Goal: Task Accomplishment & Management: Check status

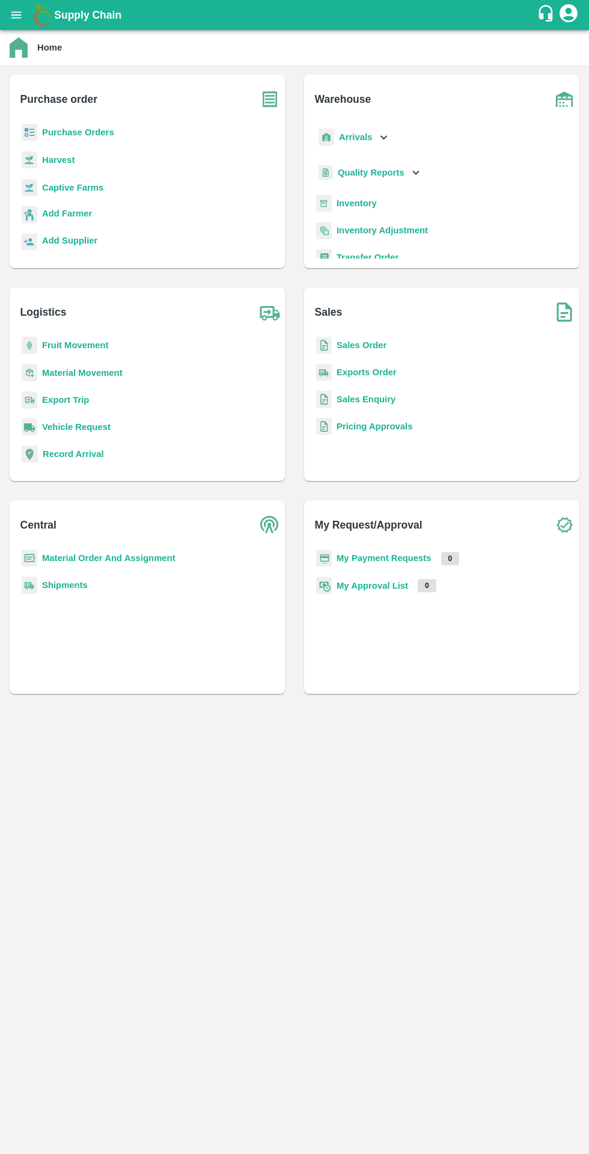
click at [84, 133] on b "Purchase Orders" at bounding box center [78, 132] width 72 height 10
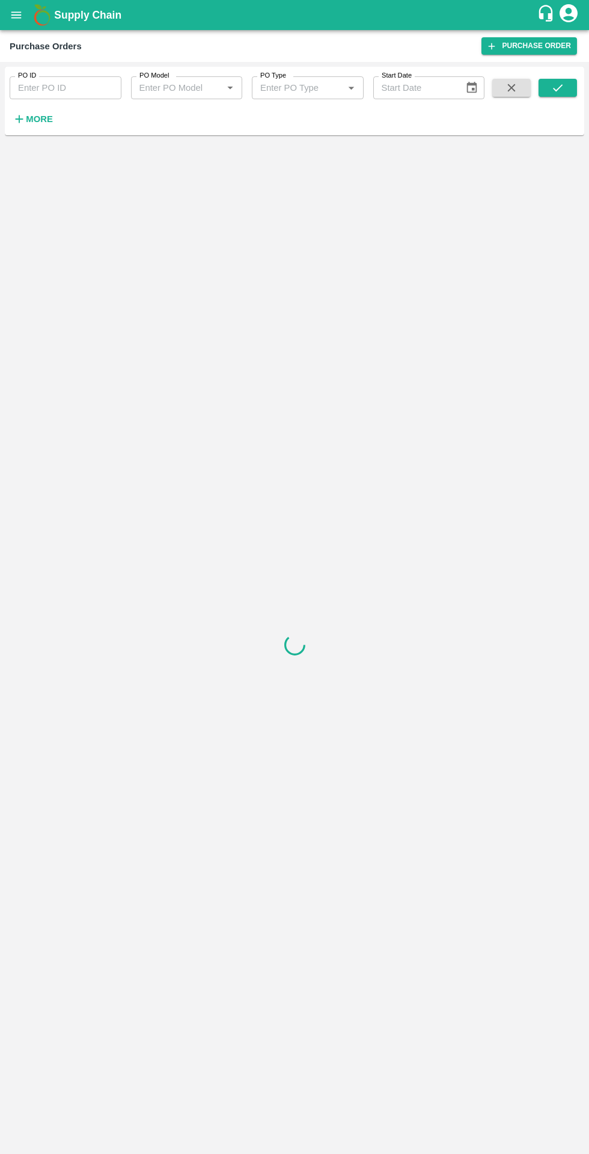
click at [35, 126] on h6 "More" at bounding box center [39, 119] width 27 height 16
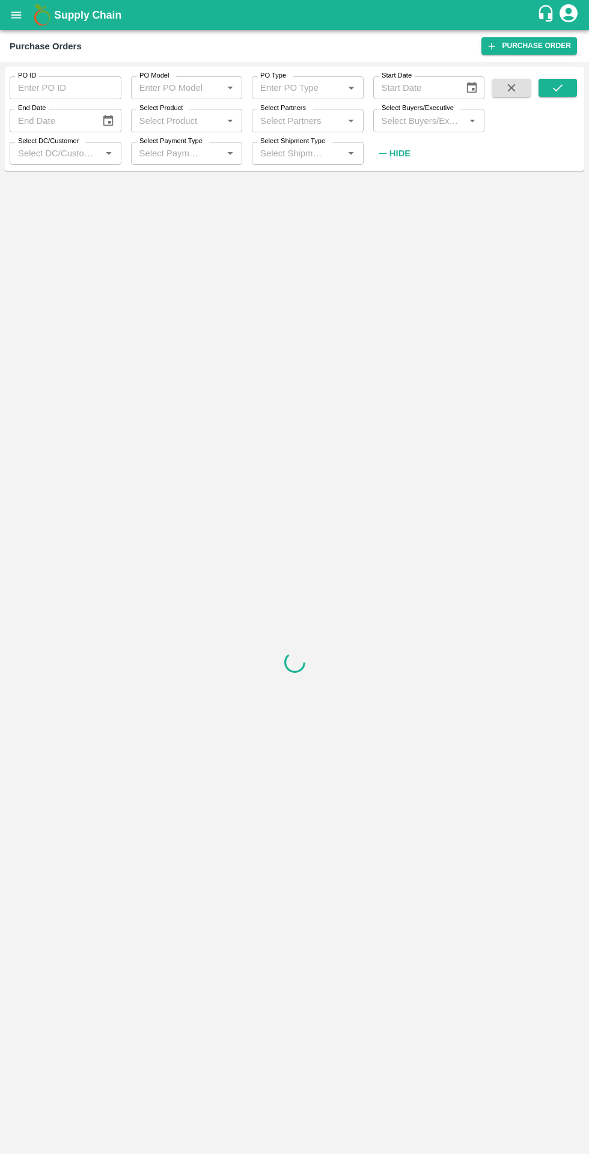
click at [433, 119] on input "Select Buyers/Executive" at bounding box center [419, 120] width 85 height 16
type input "sagar"
click at [449, 184] on div "Sagar K" at bounding box center [429, 181] width 112 height 31
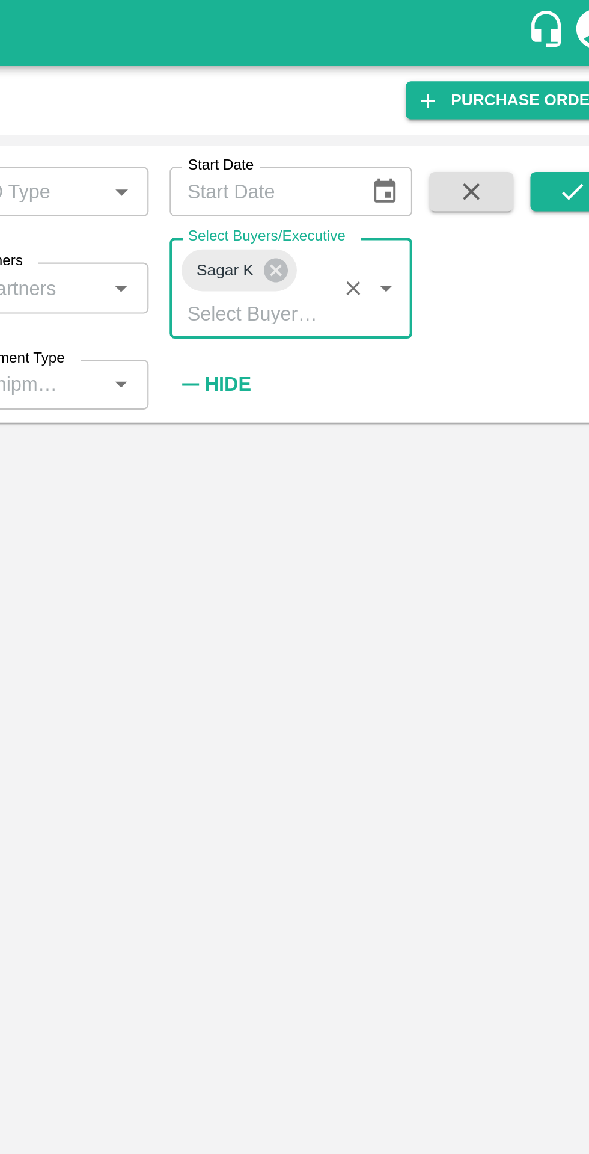
click at [553, 95] on button "submit" at bounding box center [558, 88] width 38 height 18
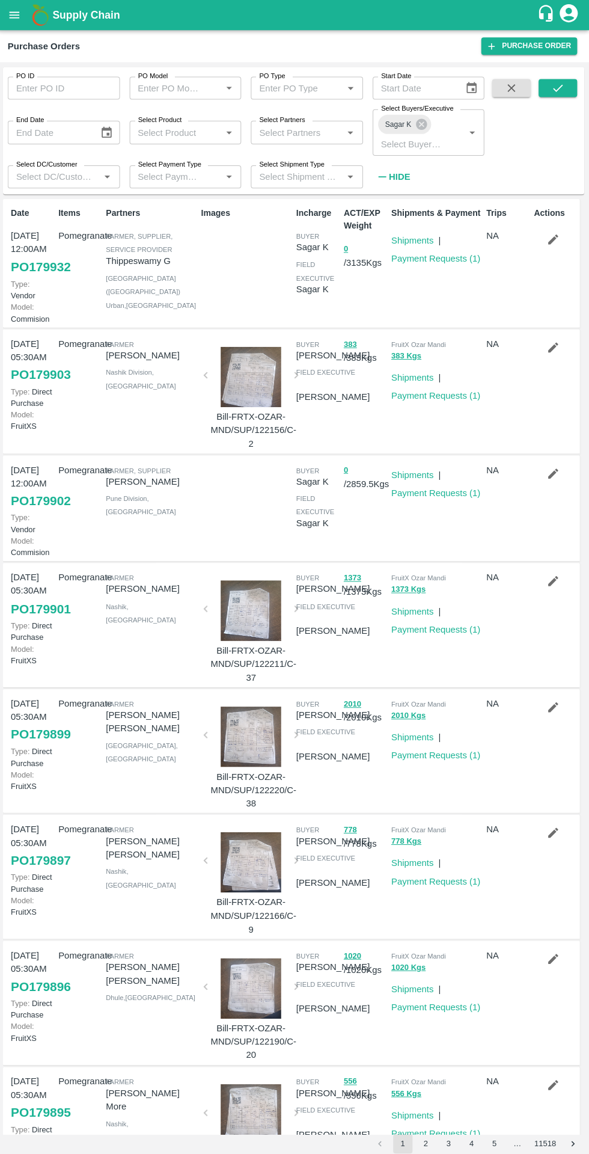
click at [559, 92] on icon "submit" at bounding box center [557, 87] width 13 height 13
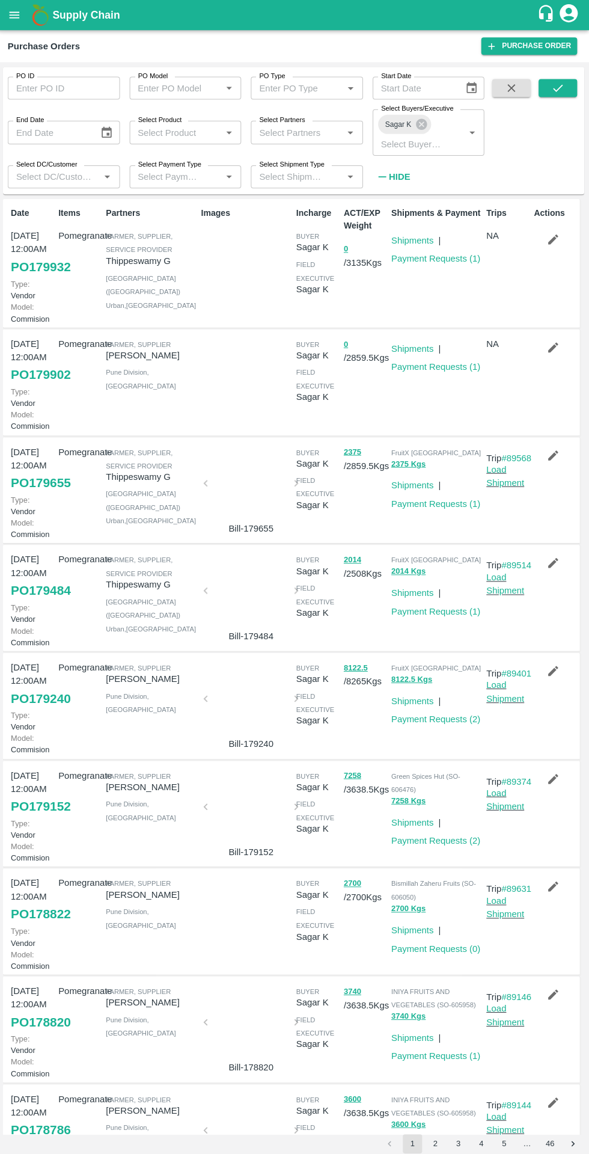
click at [432, 261] on link "Payment Requests ( 1 )" at bounding box center [436, 258] width 89 height 10
click at [419, 126] on icon at bounding box center [422, 123] width 13 height 13
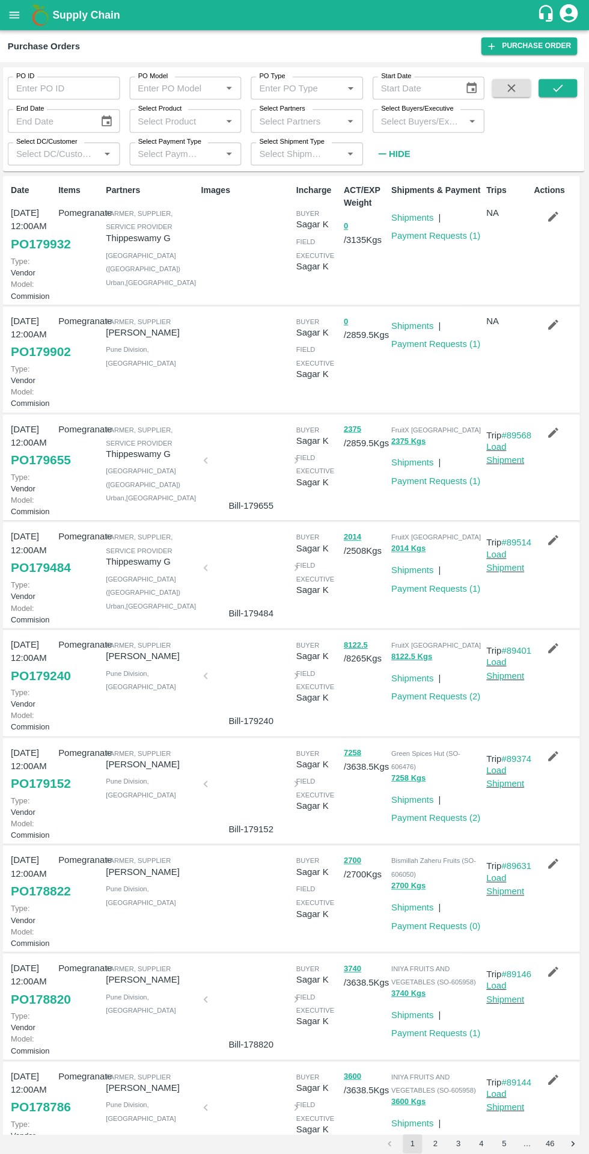
click at [423, 122] on input "Select Buyers/Executive" at bounding box center [419, 120] width 85 height 16
type input "lava"
click at [445, 193] on div "Lavanur Naga Sivananda Reddy" at bounding box center [446, 190] width 59 height 40
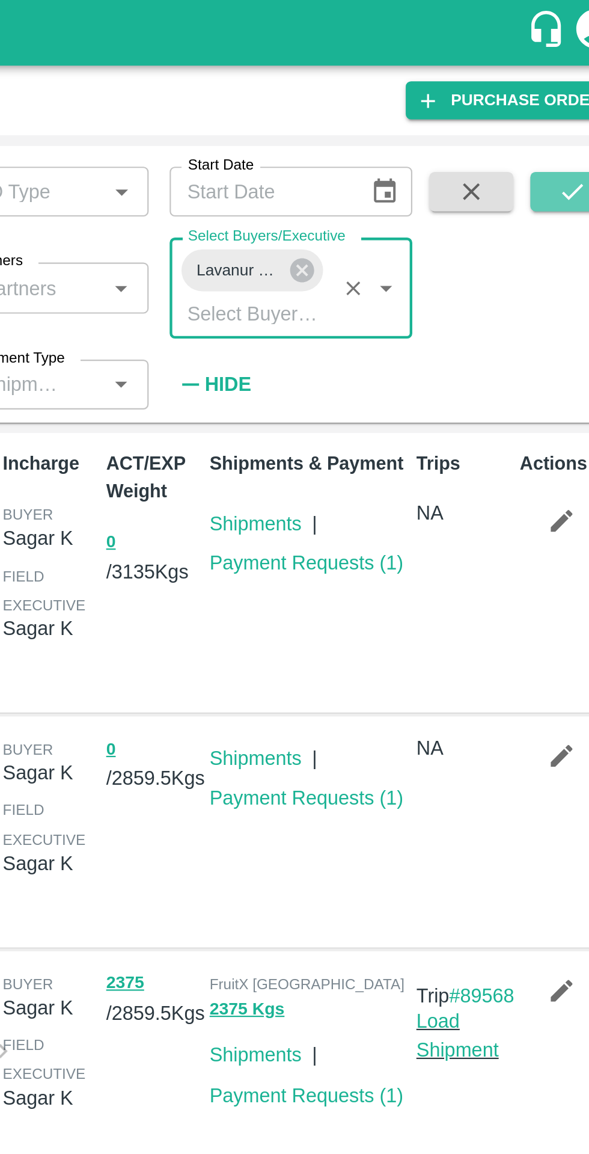
click at [552, 90] on icon "submit" at bounding box center [557, 87] width 13 height 13
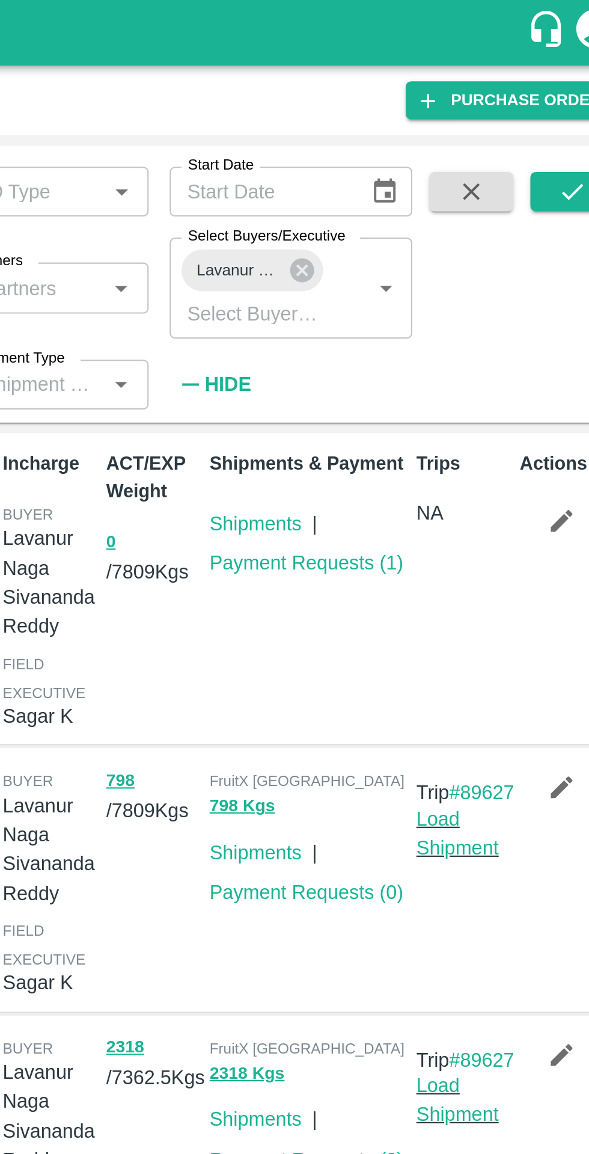
click at [448, 256] on link "Payment Requests ( 1 )" at bounding box center [436, 258] width 89 height 10
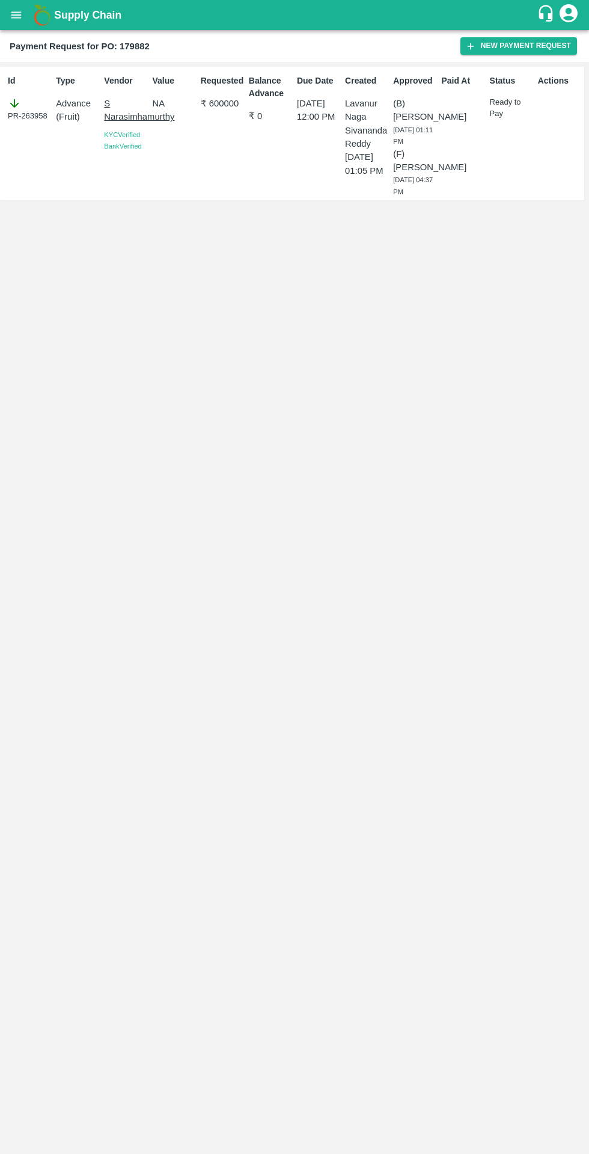
click at [16, 24] on button "open drawer" at bounding box center [16, 15] width 28 height 28
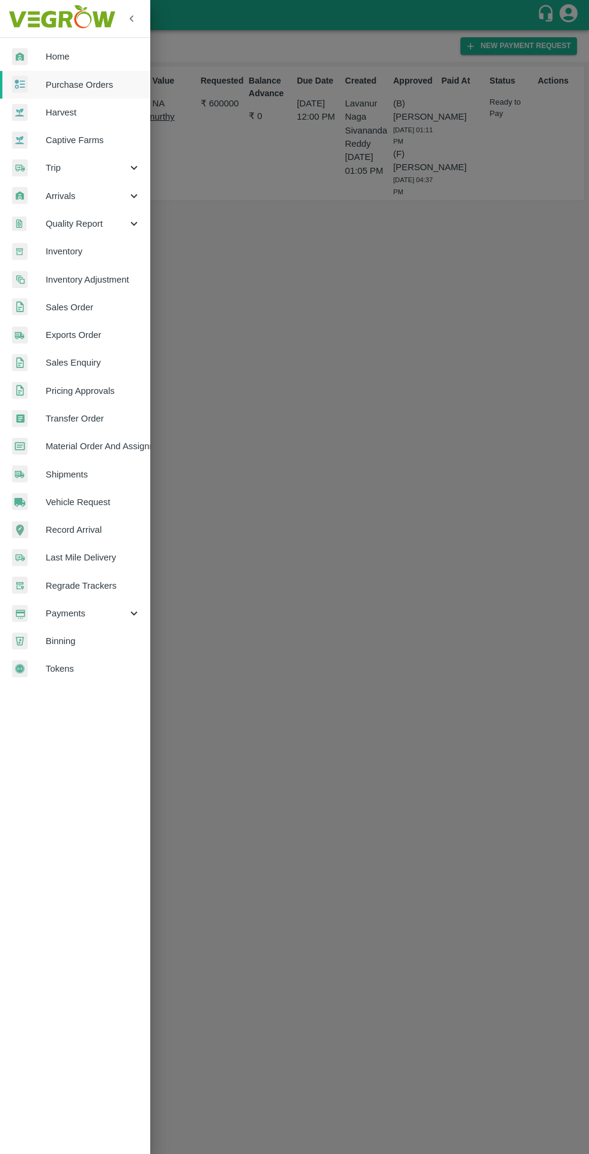
click at [106, 85] on span "Purchase Orders" at bounding box center [93, 84] width 95 height 13
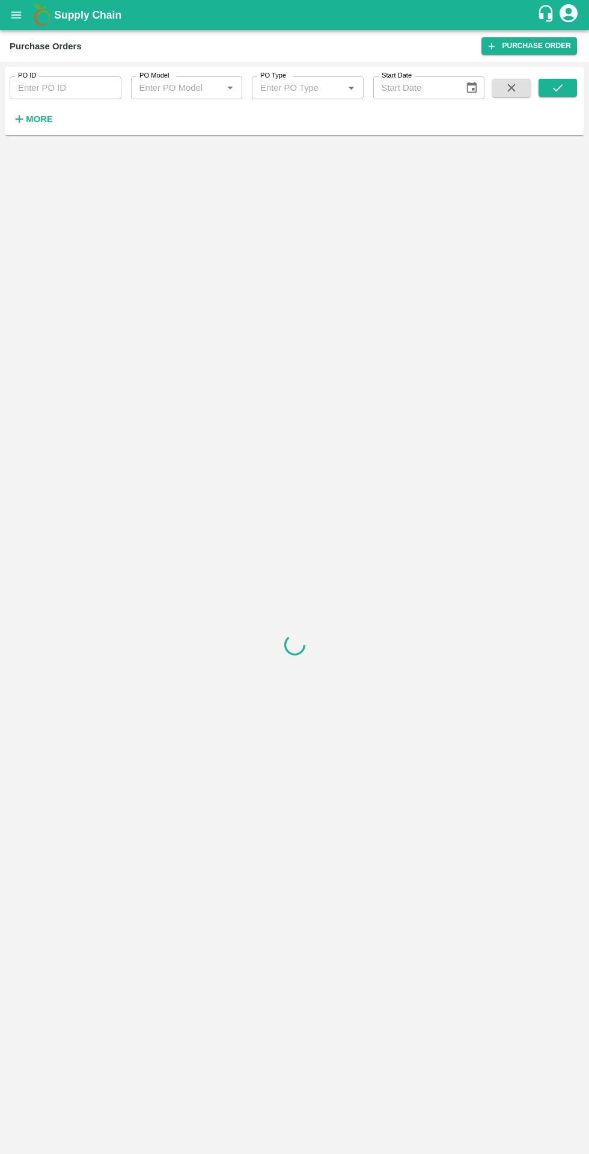
click at [37, 119] on strong "More" at bounding box center [39, 119] width 27 height 10
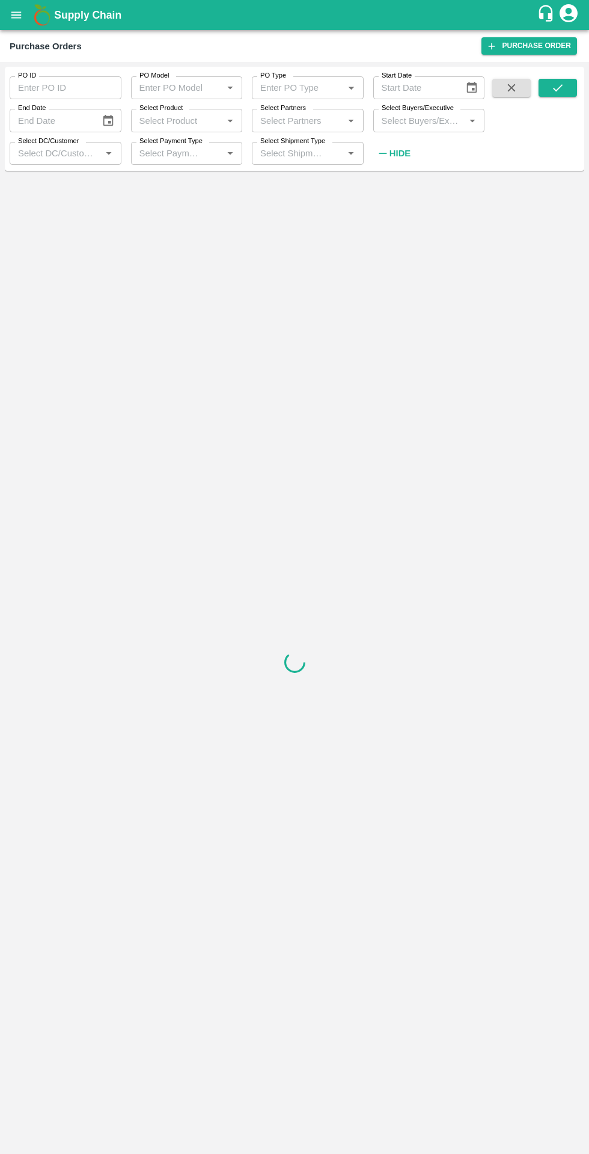
click at [433, 119] on input "Select Buyers/Executive" at bounding box center [419, 120] width 85 height 16
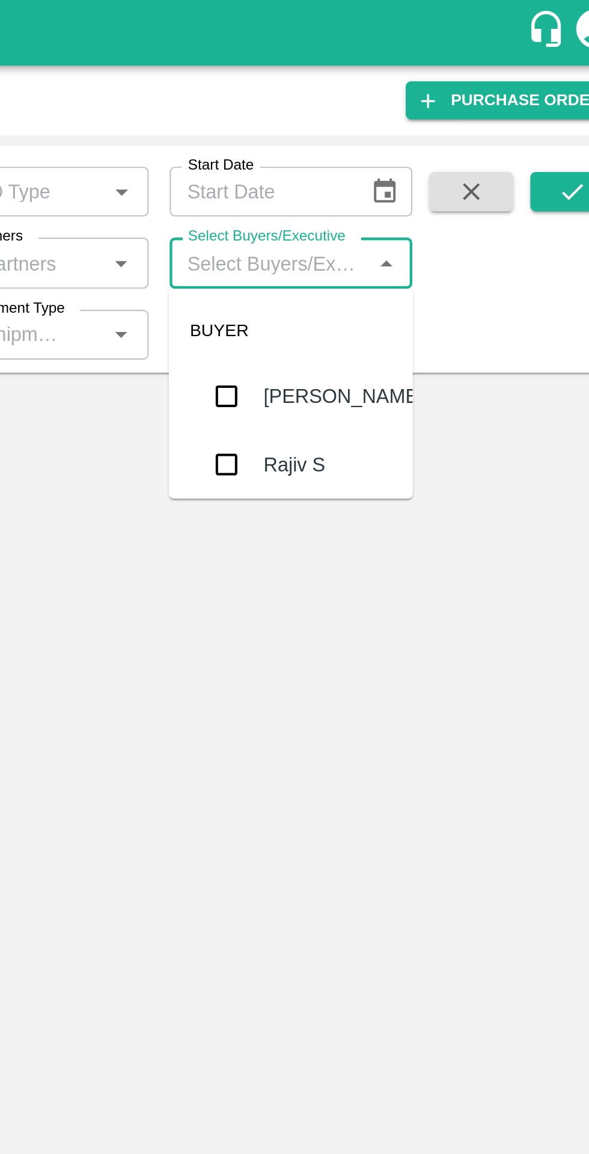
type input "s"
type input "sag"
click at [433, 185] on div "Sagar K" at bounding box center [433, 181] width 32 height 13
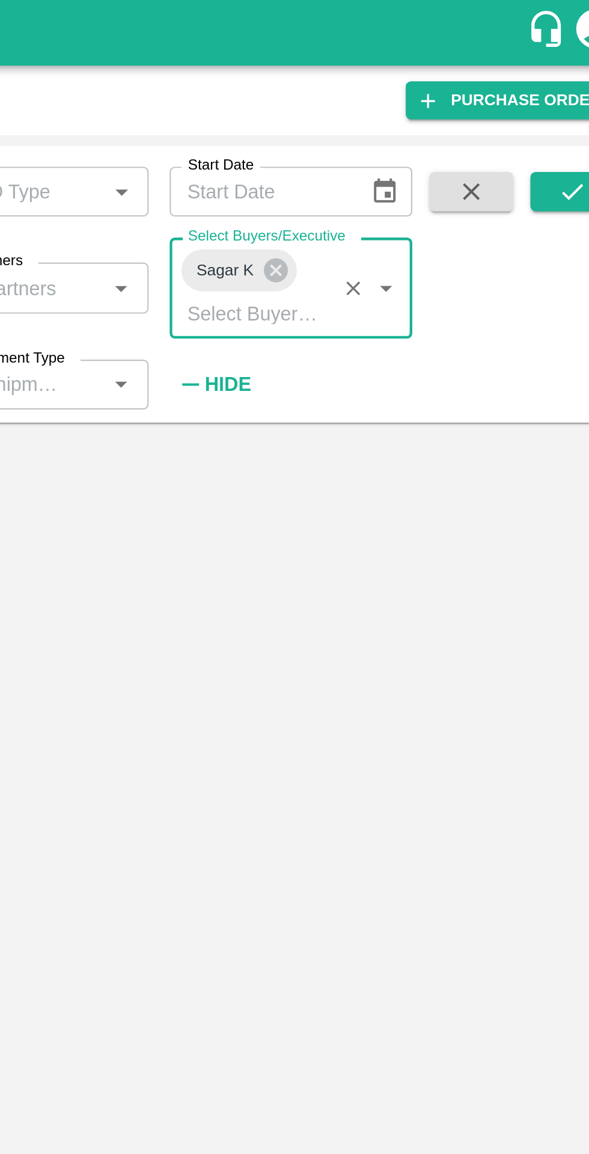
click at [546, 96] on button "submit" at bounding box center [558, 88] width 38 height 18
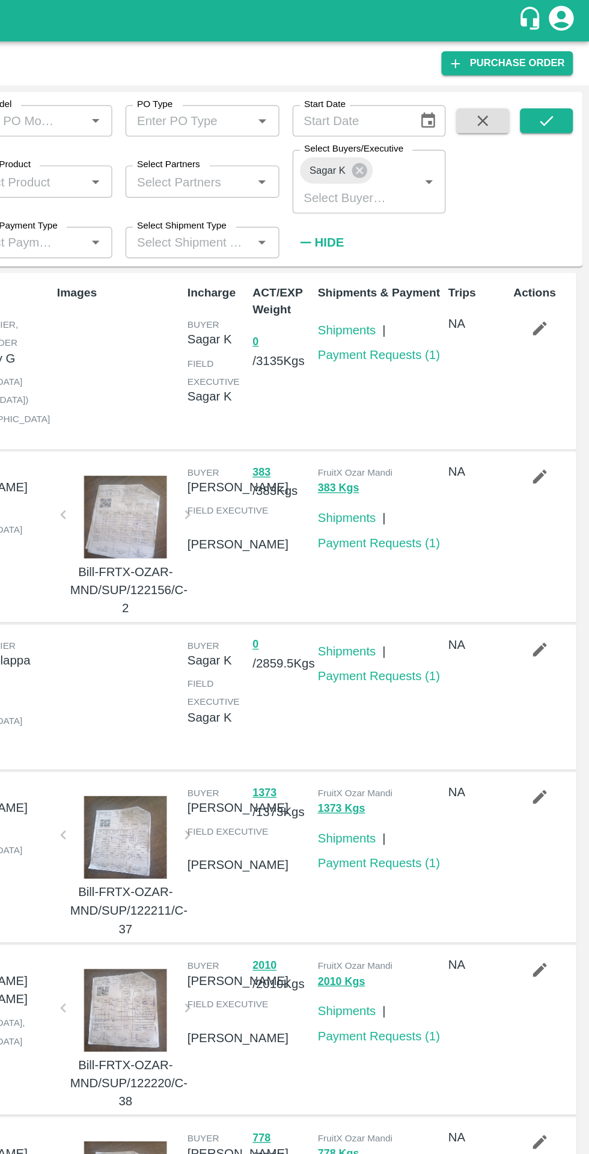
click at [447, 260] on link "Payment Requests ( 1 )" at bounding box center [436, 258] width 89 height 10
click at [421, 124] on icon at bounding box center [422, 123] width 13 height 13
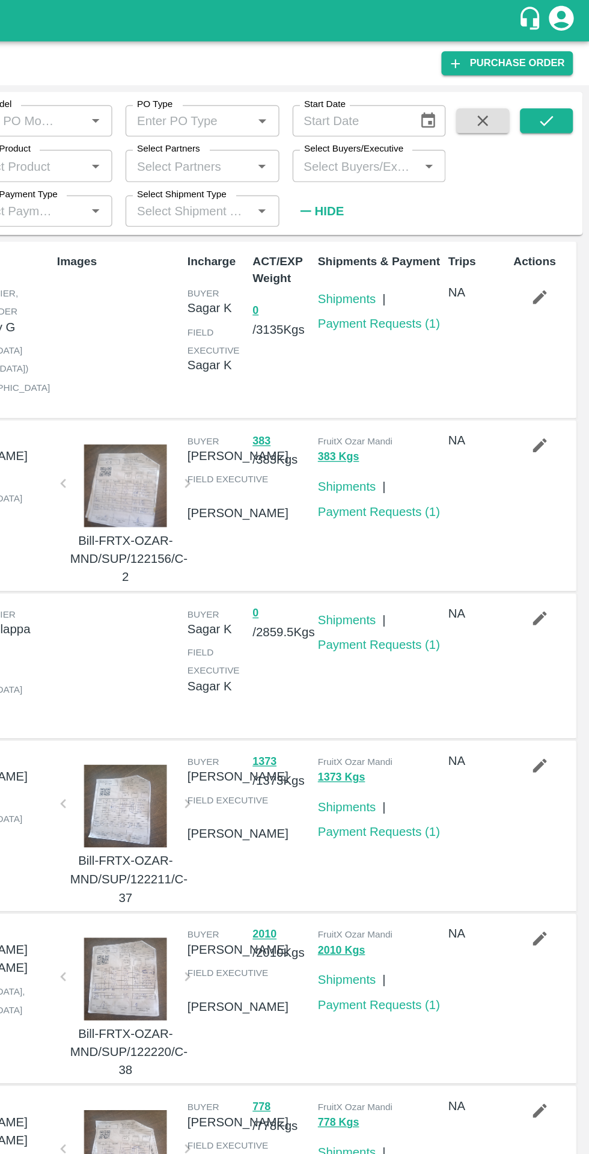
click at [408, 117] on input "Select Buyers/Executive" at bounding box center [419, 120] width 85 height 16
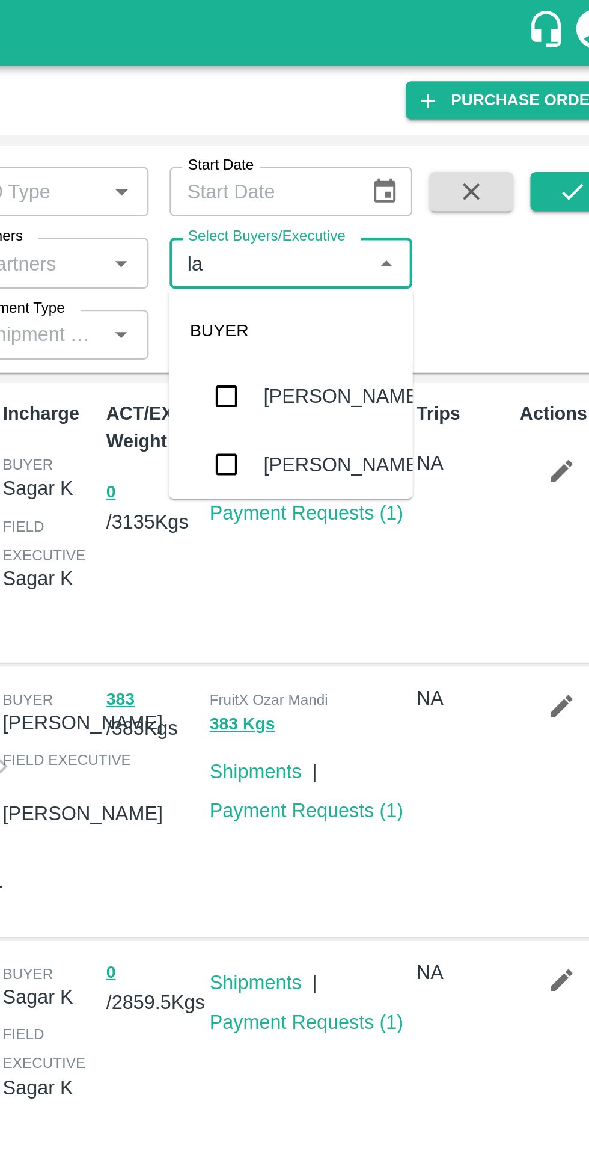
type input "lav"
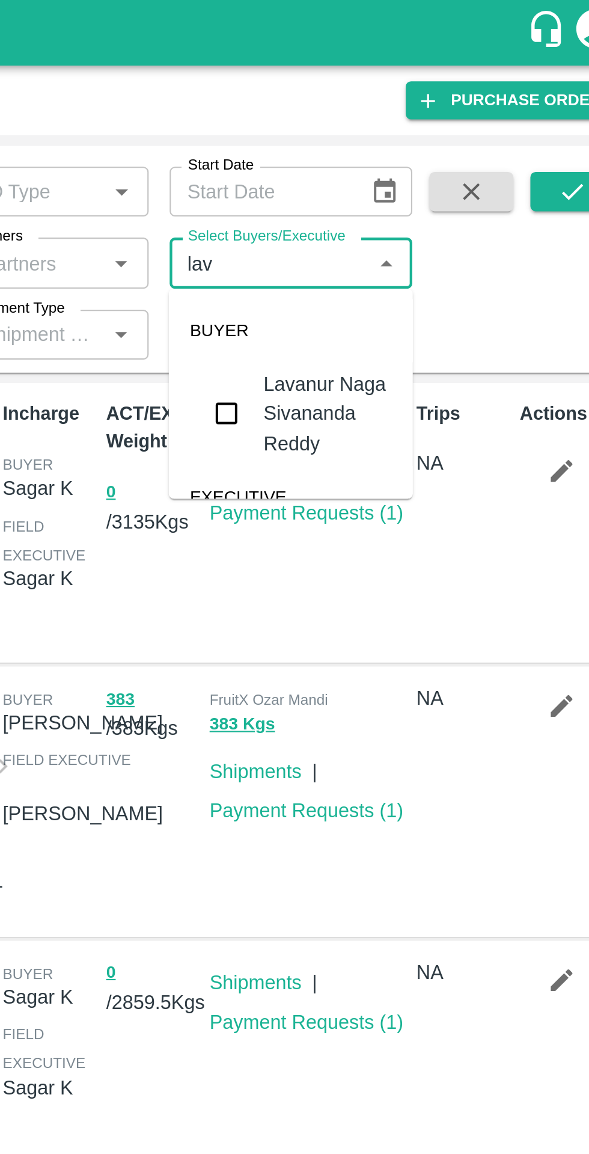
click at [441, 187] on div "Lavanur Naga Sivananda Reddy" at bounding box center [446, 190] width 59 height 40
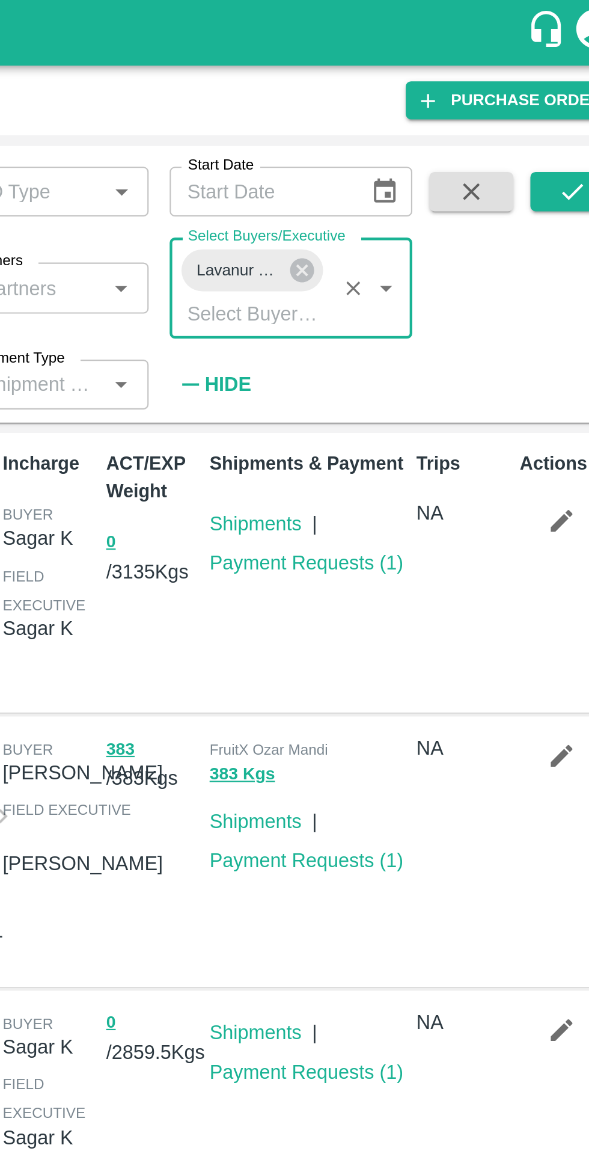
click at [554, 81] on icon "submit" at bounding box center [557, 87] width 13 height 13
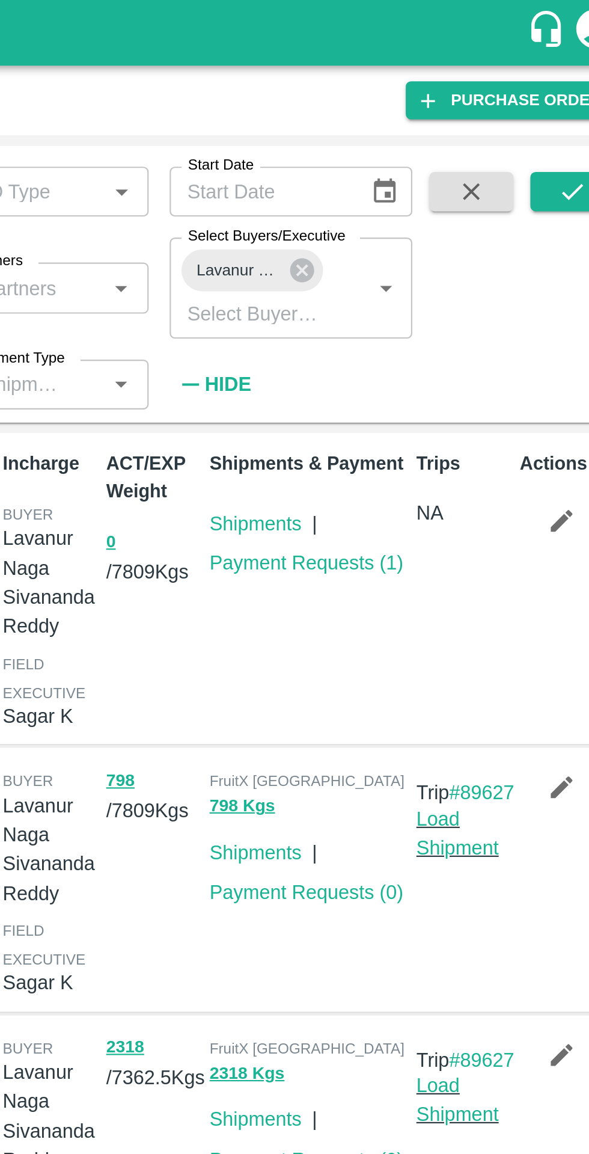
click at [443, 263] on link "Payment Requests ( 1 )" at bounding box center [436, 258] width 89 height 10
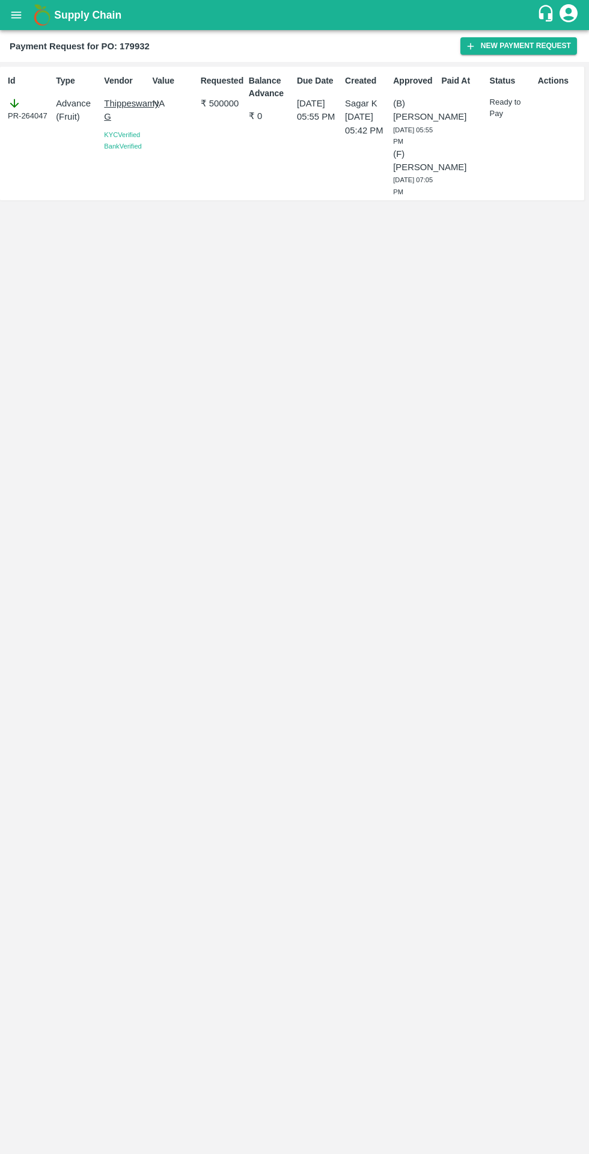
click at [496, 390] on div "Id PR-264047 Type Advance ( Fruit ) Vendor Thippeswamy G KYC Verified Bank Veri…" at bounding box center [294, 608] width 589 height 1092
click at [345, 667] on div "Id PR-263958 Type Advance ( Fruit ) Vendor S [PERSON_NAME] Verified Bank Verifi…" at bounding box center [294, 608] width 589 height 1092
click at [17, 15] on icon "open drawer" at bounding box center [16, 14] width 10 height 7
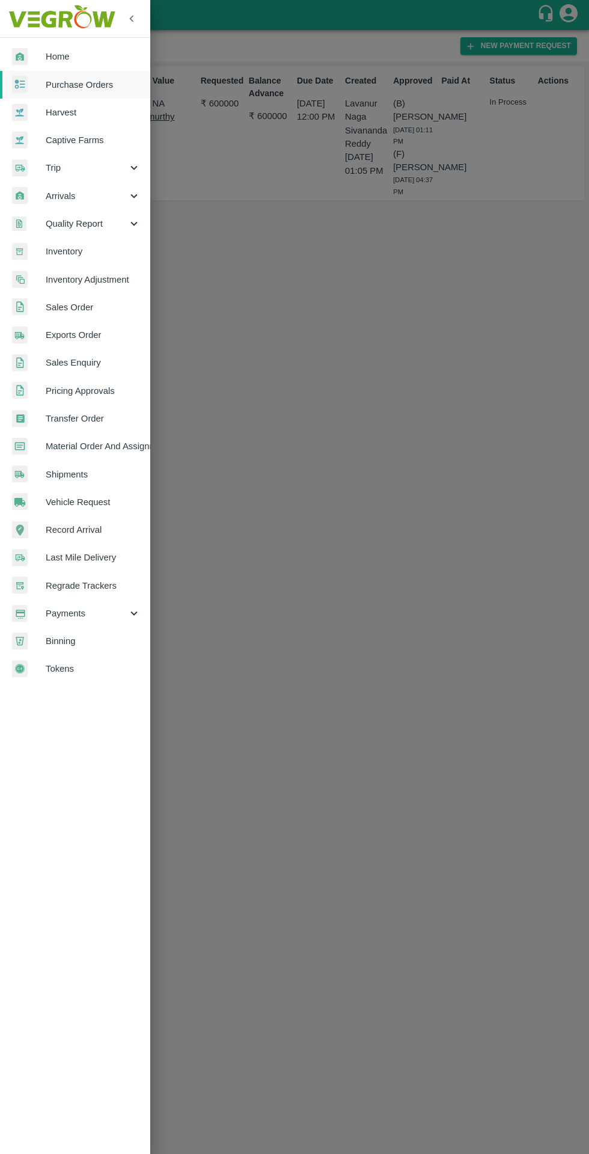
click at [123, 86] on span "Purchase Orders" at bounding box center [93, 84] width 95 height 13
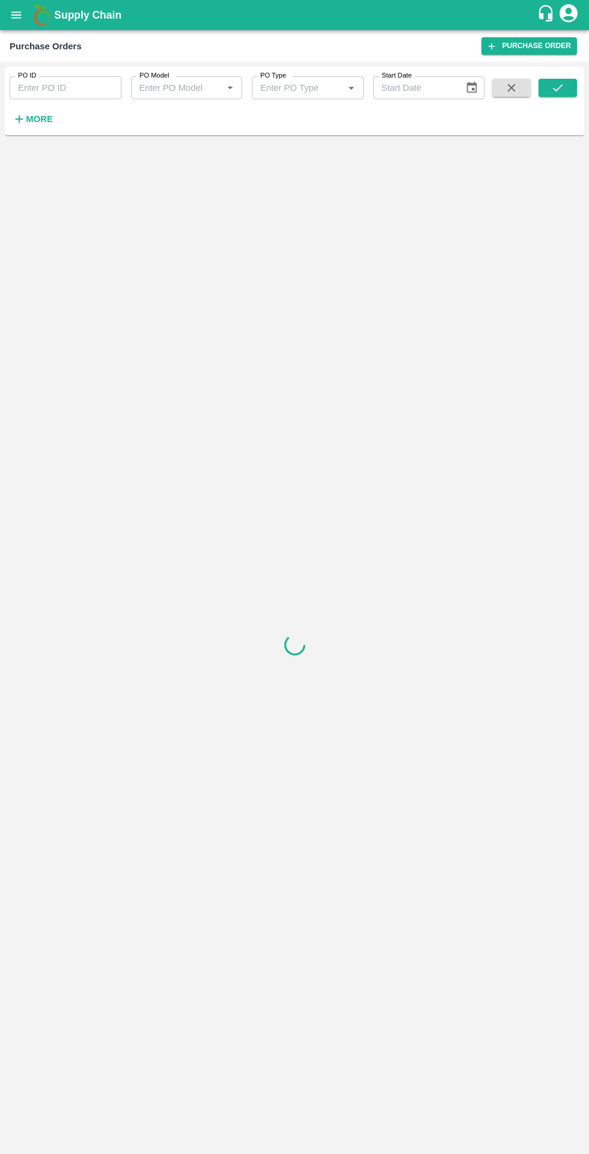
click at [35, 150] on div at bounding box center [295, 644] width 580 height 1009
click at [49, 120] on strong "More" at bounding box center [39, 119] width 27 height 10
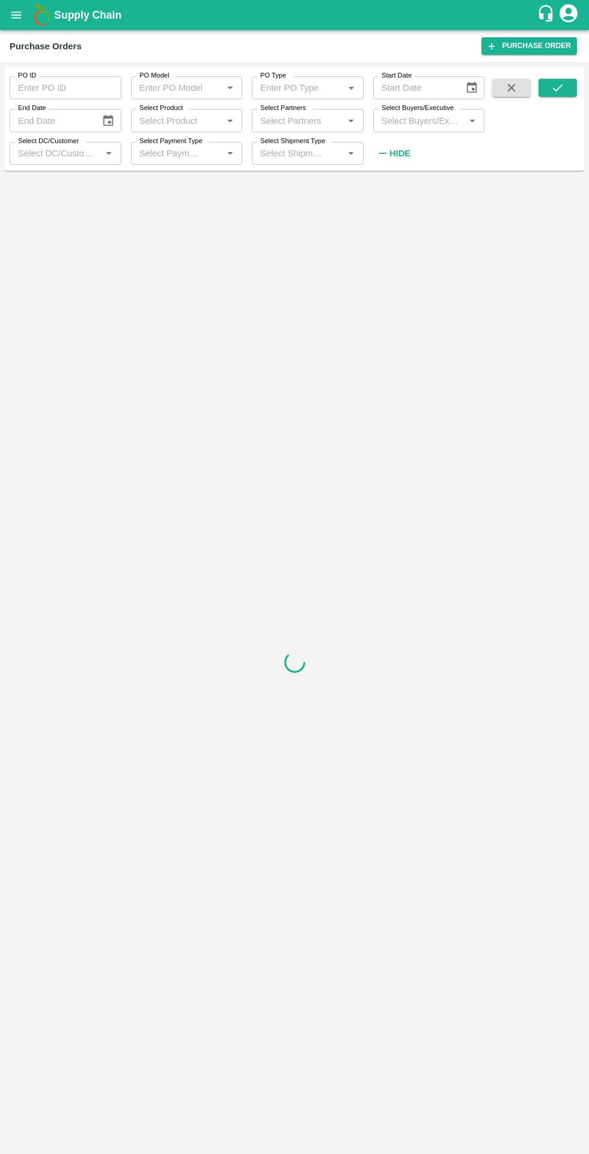
click at [426, 120] on input "Select Buyers/Executive" at bounding box center [419, 120] width 85 height 16
type input "sag"
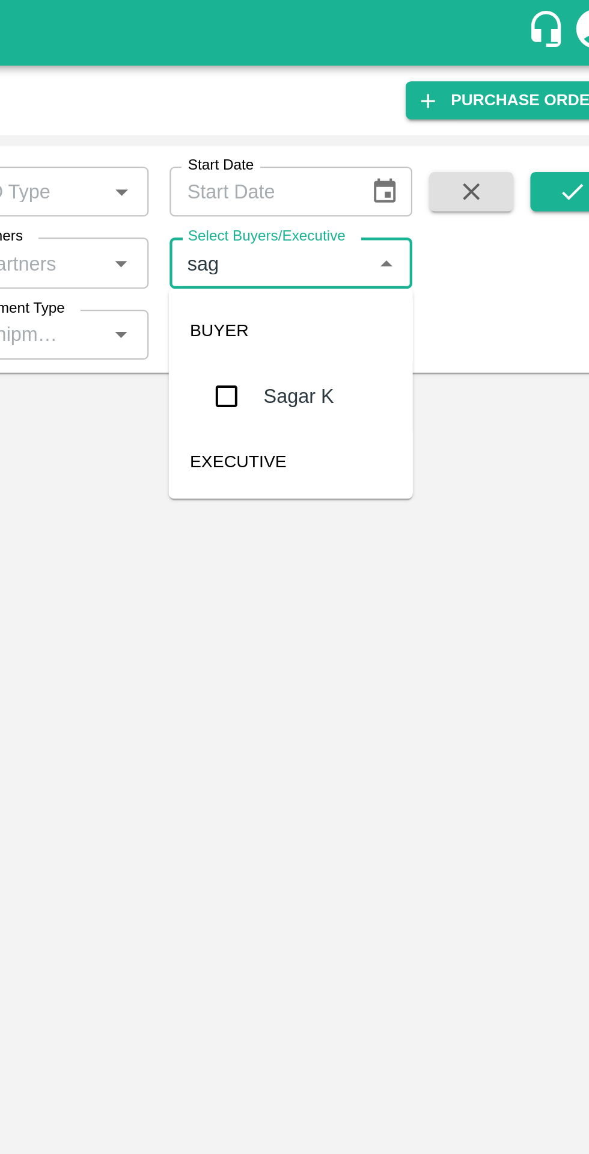
click at [432, 183] on div "Sagar K" at bounding box center [433, 181] width 32 height 13
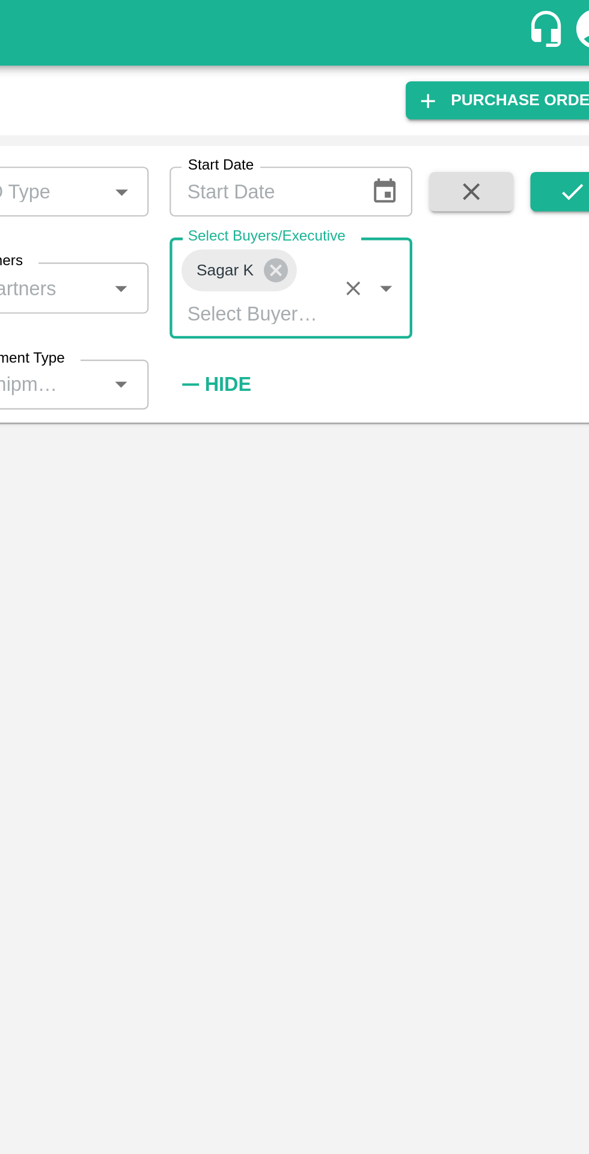
click at [545, 93] on button "submit" at bounding box center [558, 88] width 38 height 18
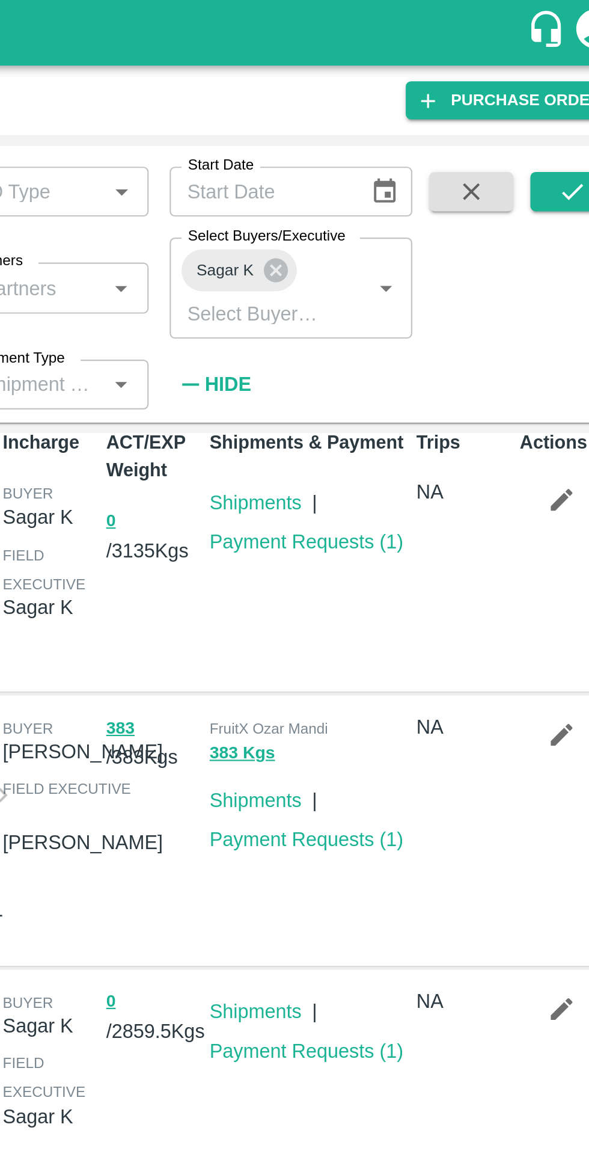
scroll to position [10, 0]
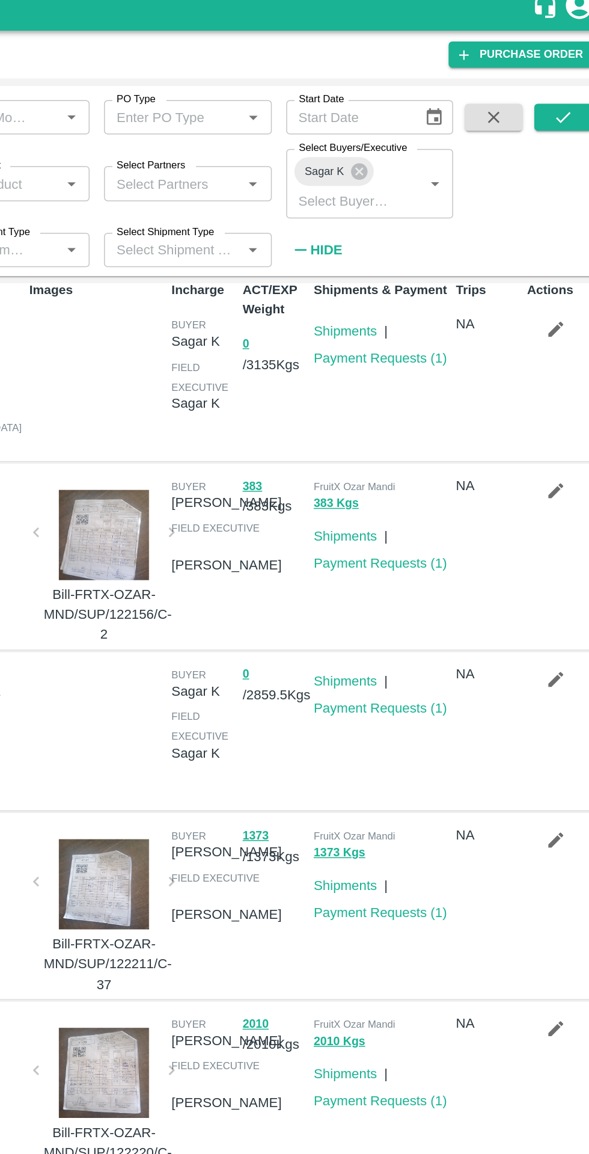
click at [438, 252] on link "Payment Requests ( 1 )" at bounding box center [436, 249] width 89 height 10
